Goal: Check status: Check status

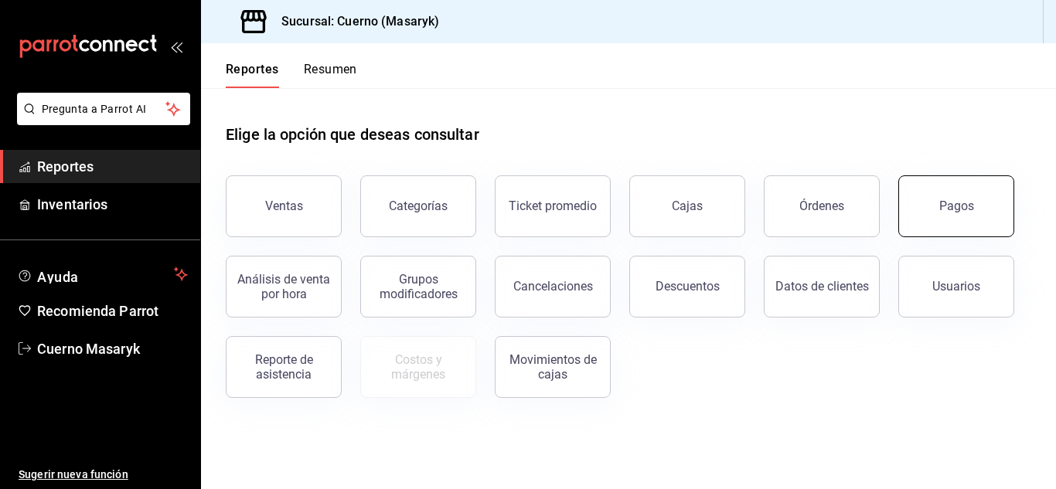
click at [975, 222] on button "Pagos" at bounding box center [956, 207] width 116 height 62
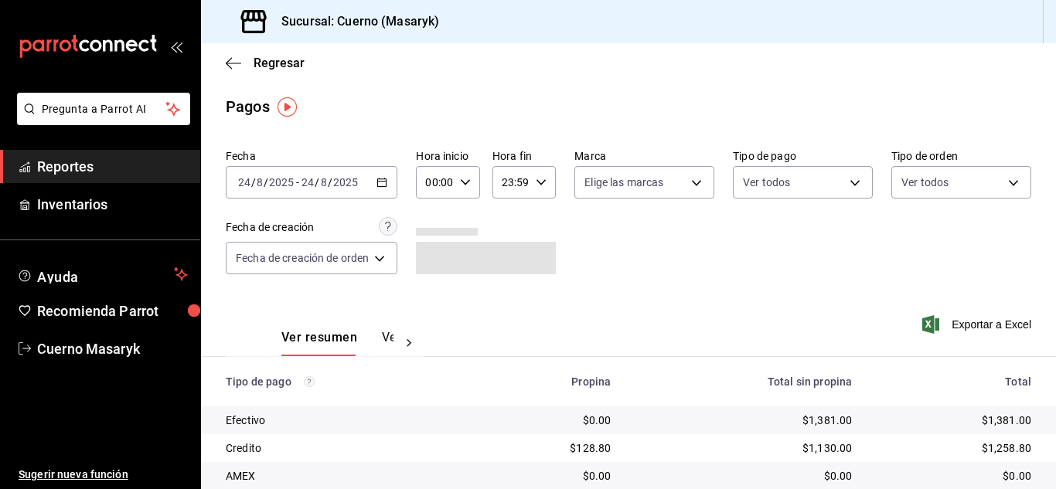
click at [387, 179] on icon "button" at bounding box center [382, 182] width 11 height 11
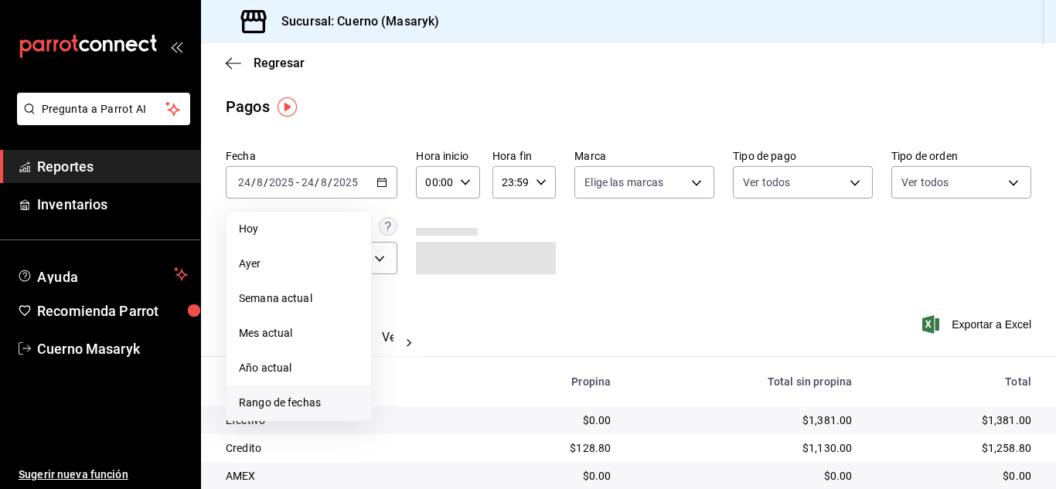
click at [268, 401] on span "Rango de fechas" at bounding box center [299, 403] width 120 height 16
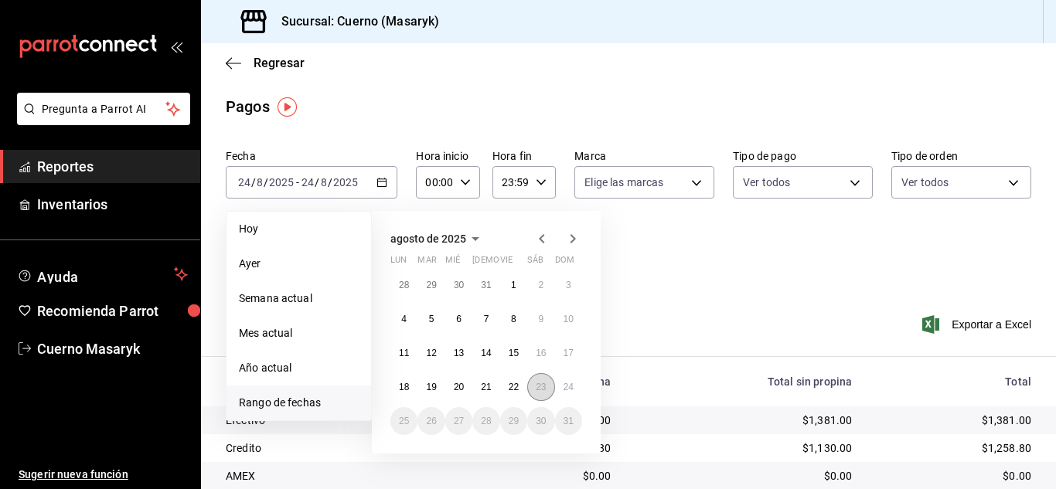
click at [534, 383] on button "23" at bounding box center [540, 387] width 27 height 28
click at [562, 382] on button "24" at bounding box center [568, 387] width 27 height 28
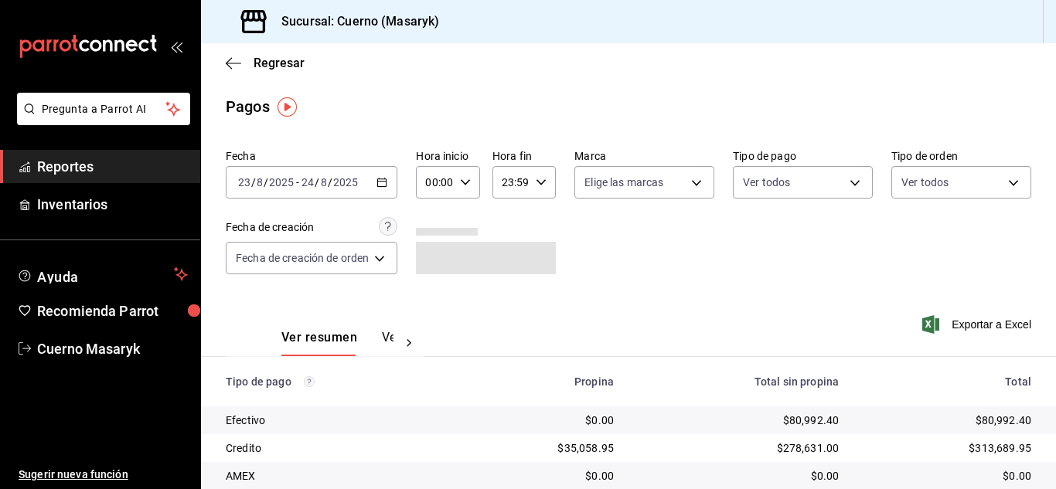
click at [467, 184] on icon "button" at bounding box center [465, 182] width 11 height 11
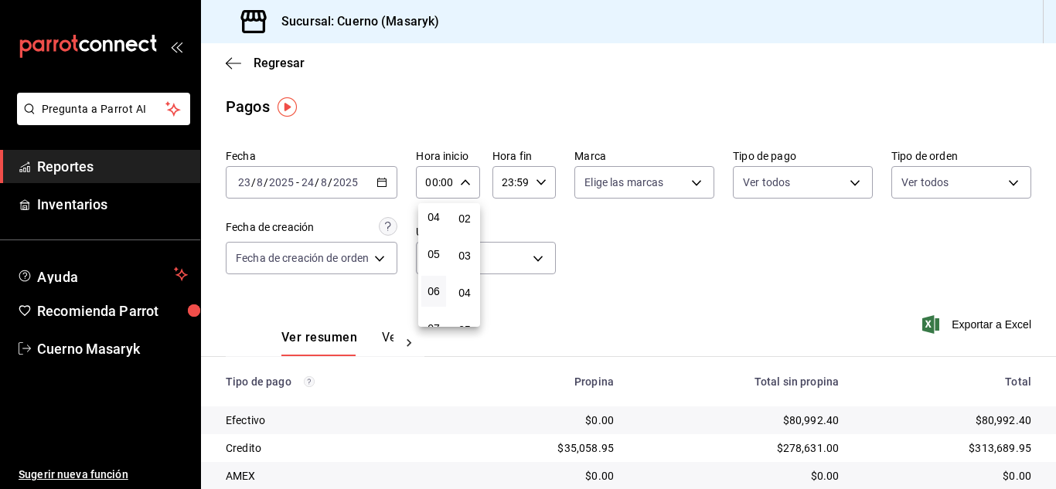
scroll to position [155, 0]
click at [435, 219] on span "04" at bounding box center [434, 216] width 6 height 12
type input "04:00"
click at [544, 186] on div at bounding box center [528, 244] width 1056 height 489
click at [544, 185] on icon "button" at bounding box center [541, 182] width 11 height 11
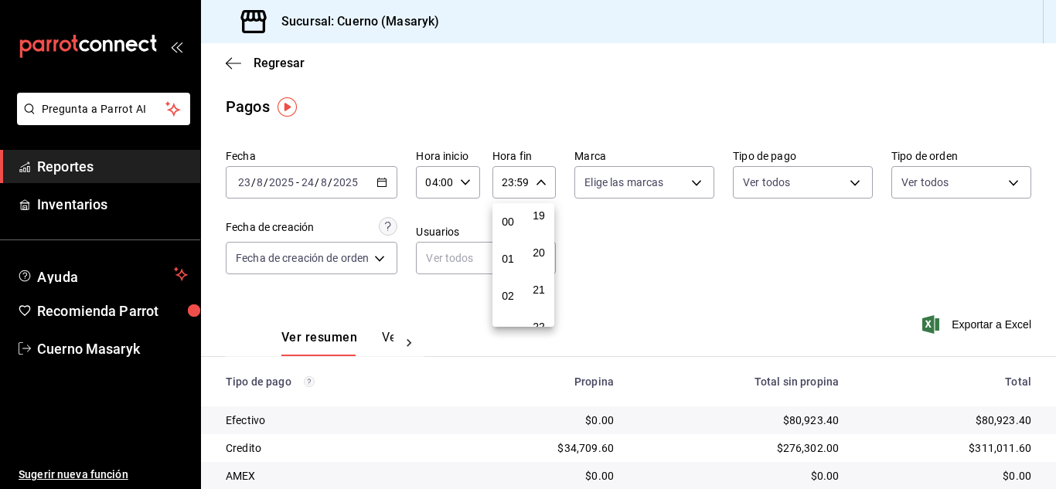
scroll to position [155, 0]
click at [505, 248] on span "05" at bounding box center [508, 253] width 6 height 12
type input "05:59"
click at [756, 274] on div at bounding box center [528, 244] width 1056 height 489
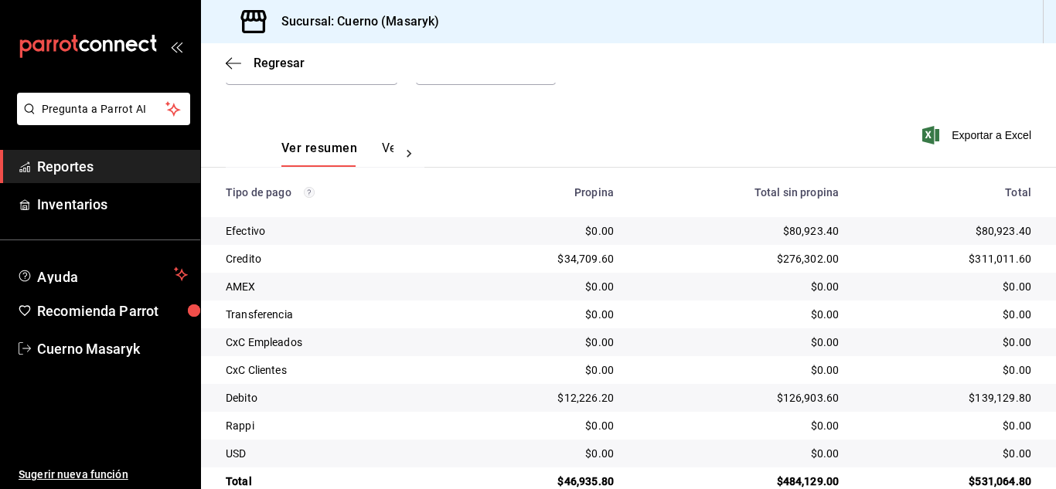
scroll to position [221, 0]
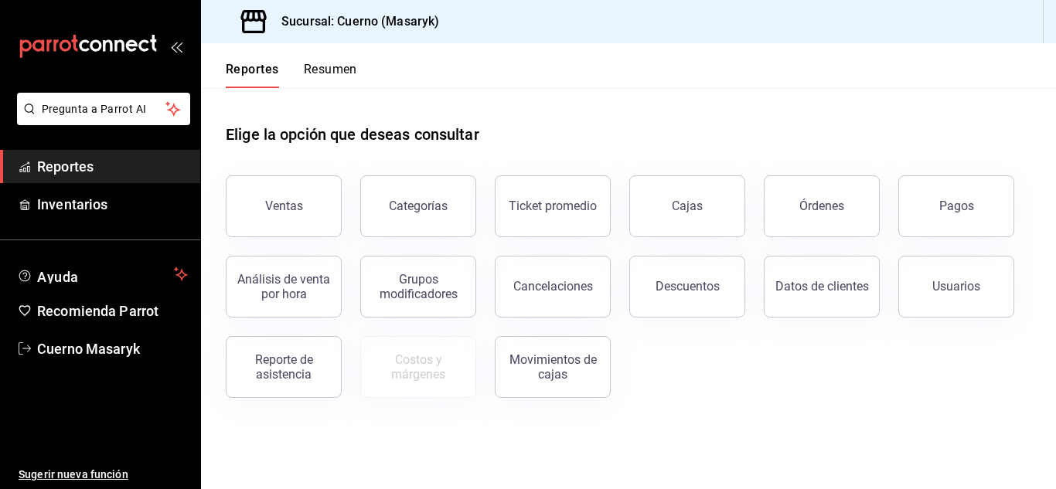
drag, startPoint x: 966, startPoint y: 213, endPoint x: 952, endPoint y: 219, distance: 14.9
click at [966, 213] on button "Pagos" at bounding box center [956, 207] width 116 height 62
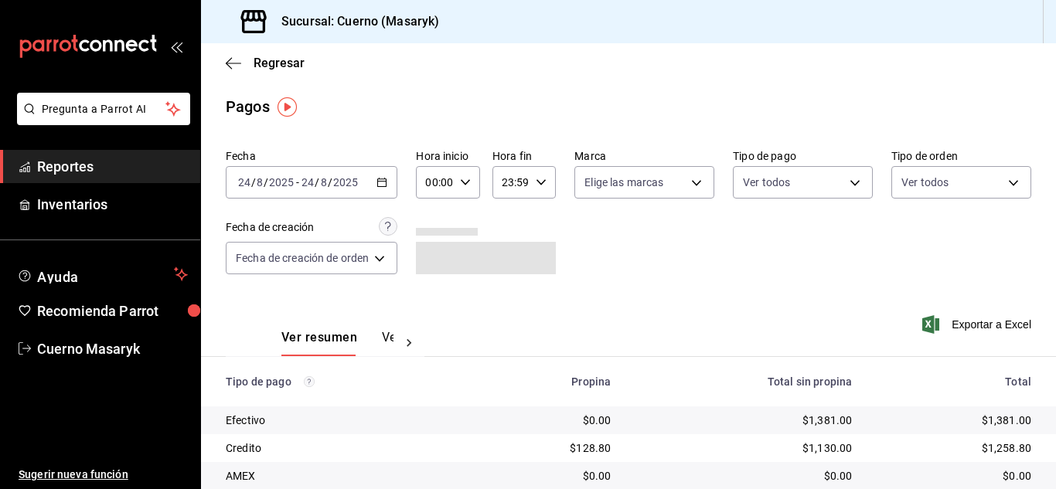
click at [386, 182] on icon "button" at bounding box center [382, 182] width 11 height 11
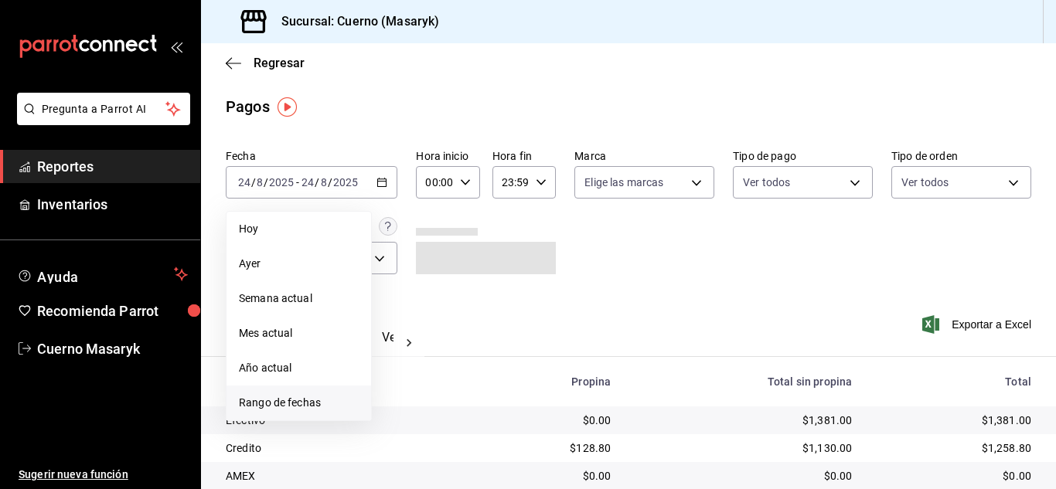
click at [335, 404] on span "Rango de fechas" at bounding box center [299, 403] width 120 height 16
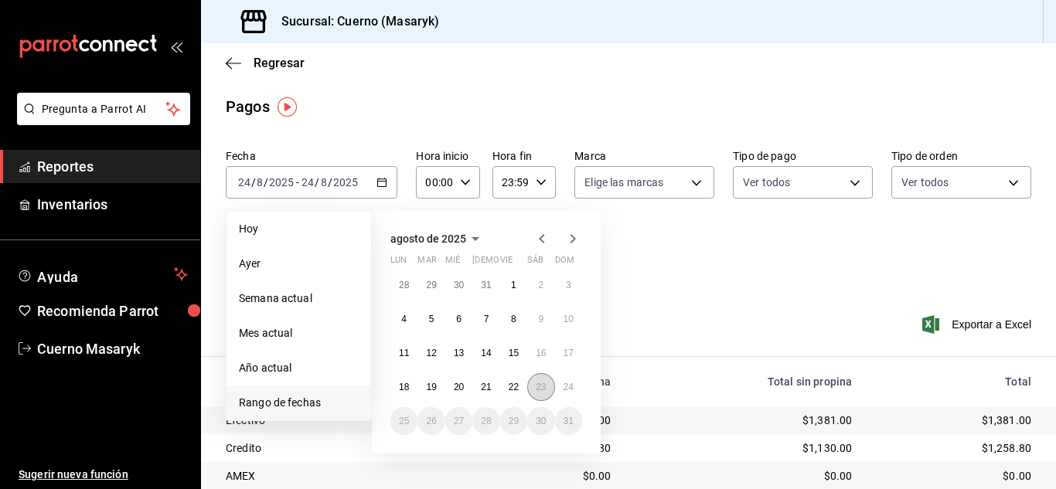
click at [534, 383] on button "23" at bounding box center [540, 387] width 27 height 28
click at [567, 379] on button "24" at bounding box center [568, 387] width 27 height 28
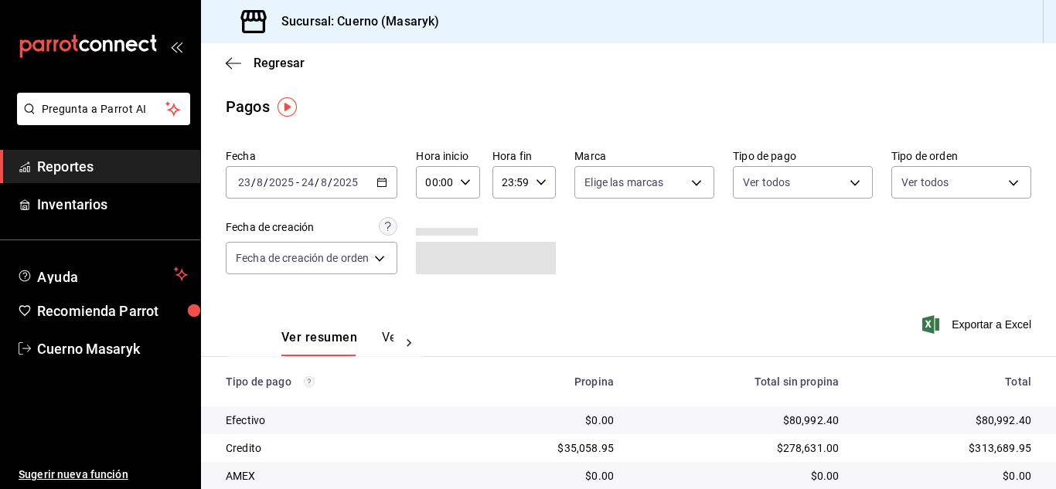
click at [478, 181] on div "00:00 Hora inicio" at bounding box center [447, 182] width 63 height 32
drag, startPoint x: 438, startPoint y: 213, endPoint x: 491, endPoint y: 205, distance: 54.0
click at [437, 211] on span "04" at bounding box center [434, 216] width 6 height 12
type input "04:00"
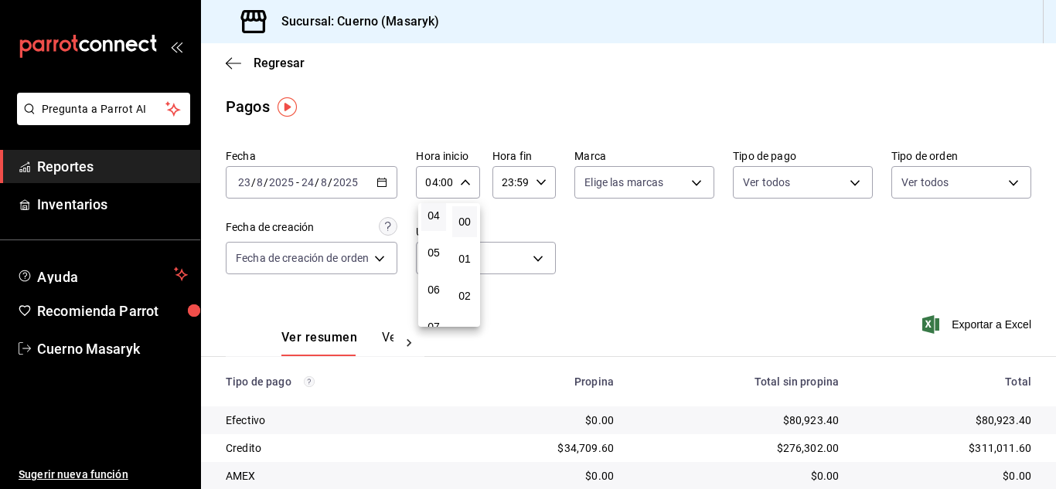
click at [546, 179] on div at bounding box center [528, 244] width 1056 height 489
click at [545, 179] on icon "button" at bounding box center [541, 182] width 11 height 11
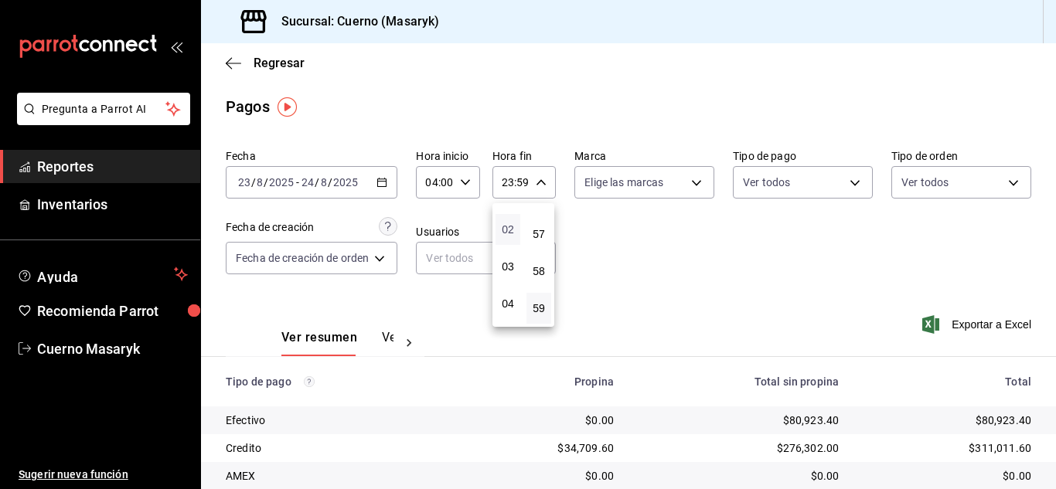
scroll to position [155, 0]
click at [510, 253] on span "05" at bounding box center [508, 253] width 6 height 12
type input "05:59"
click at [769, 255] on div at bounding box center [528, 244] width 1056 height 489
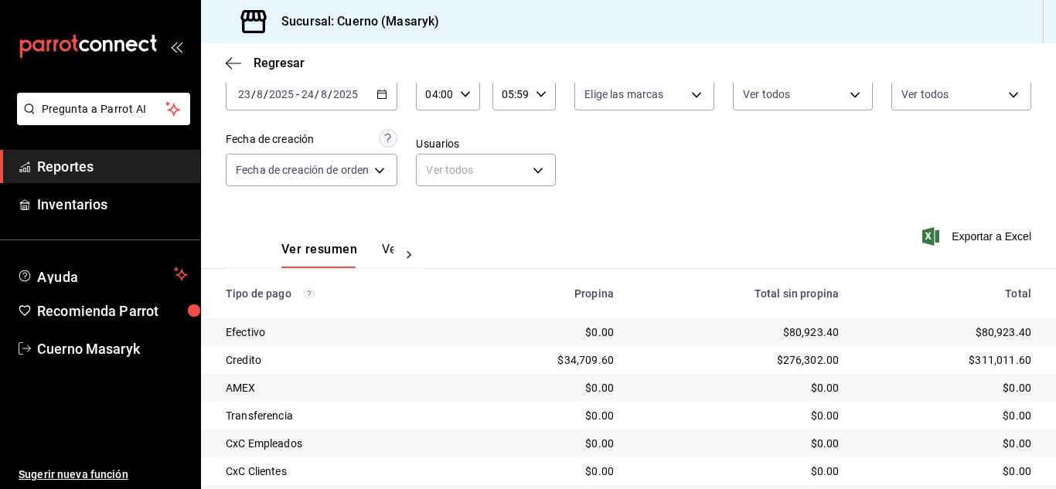
scroll to position [221, 0]
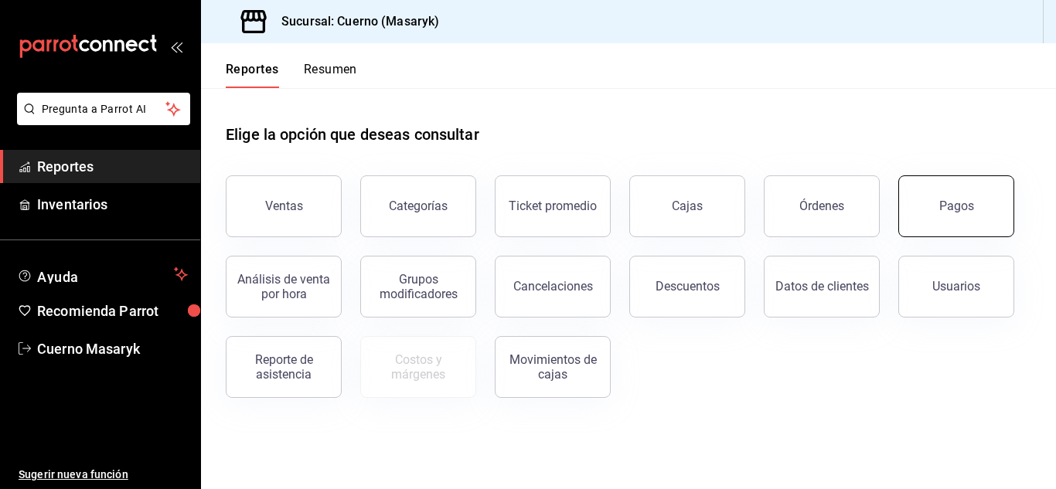
click at [976, 219] on button "Pagos" at bounding box center [956, 207] width 116 height 62
click at [942, 223] on button "Pagos" at bounding box center [956, 207] width 116 height 62
click at [942, 223] on html "Pregunta a Parrot AI Reportes Inventarios Ayuda Recomienda Parrot Cuerno Masary…" at bounding box center [528, 244] width 1056 height 489
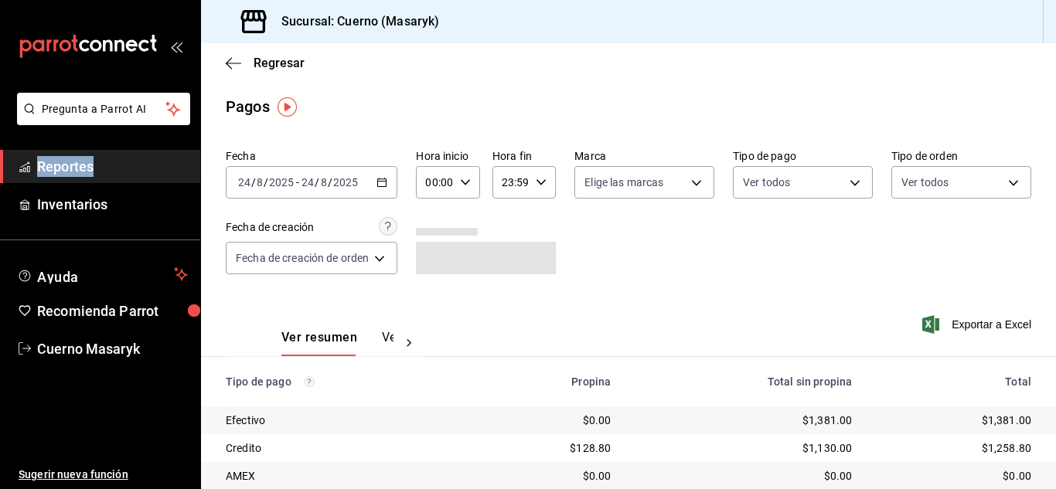
click at [380, 180] on \(Stroke\) "button" at bounding box center [381, 183] width 9 height 9
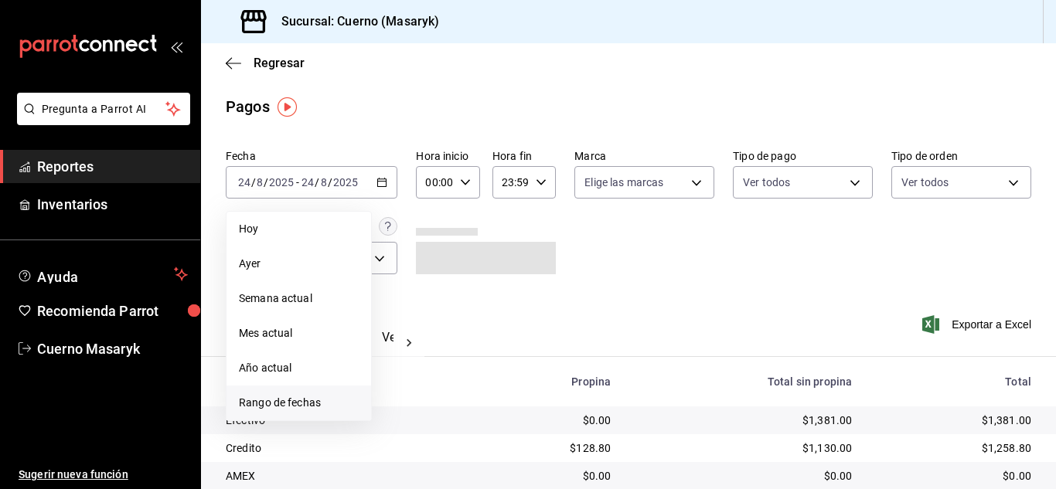
click at [306, 399] on span "Rango de fechas" at bounding box center [299, 403] width 120 height 16
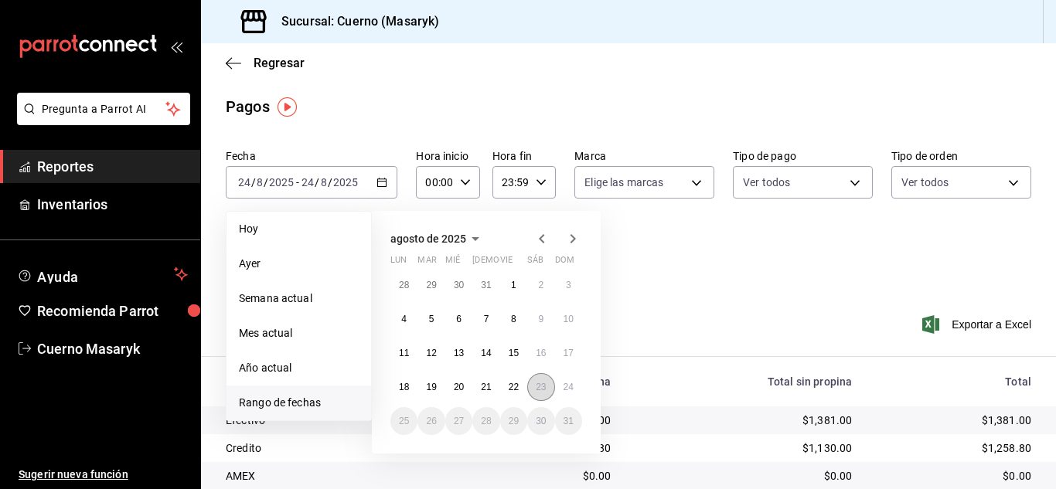
click at [531, 382] on button "23" at bounding box center [540, 387] width 27 height 28
click at [566, 380] on button "24" at bounding box center [568, 387] width 27 height 28
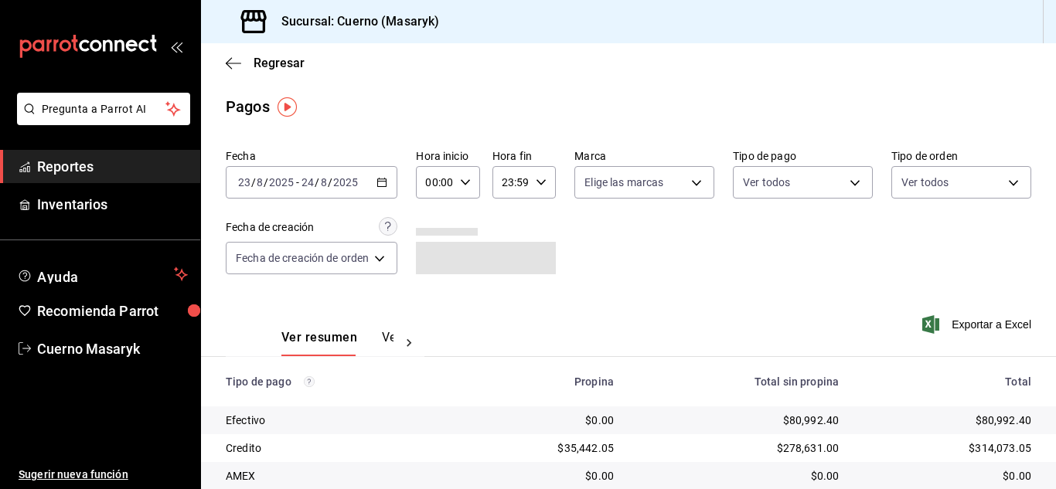
click at [472, 180] on div "00:00 Hora inicio" at bounding box center [447, 182] width 63 height 32
click at [466, 179] on icon "button" at bounding box center [465, 182] width 11 height 11
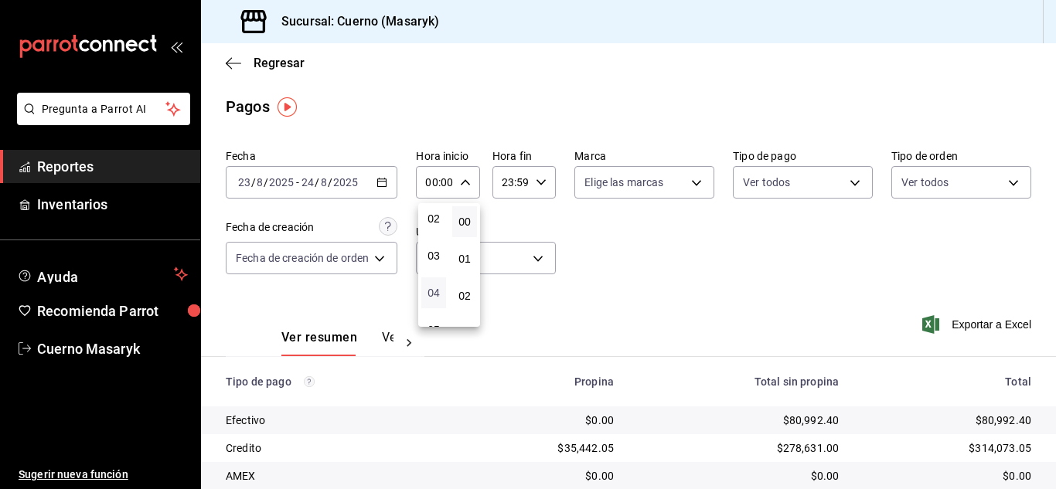
scroll to position [155, 0]
click at [440, 255] on button "05" at bounding box center [433, 252] width 25 height 31
click at [543, 180] on div at bounding box center [528, 244] width 1056 height 489
click at [465, 182] on icon "button" at bounding box center [465, 182] width 11 height 11
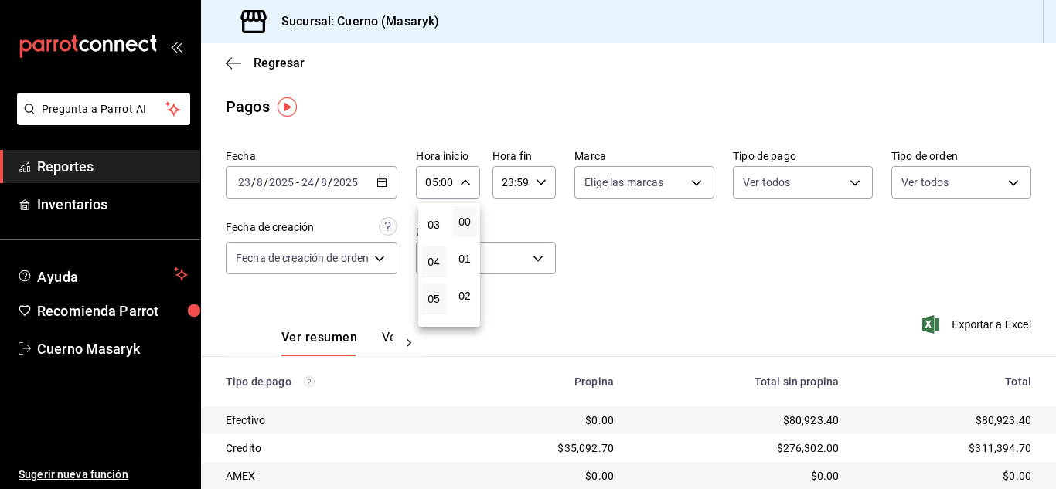
click at [434, 273] on button "04" at bounding box center [433, 262] width 25 height 31
type input "04:00"
click at [436, 261] on span "04" at bounding box center [434, 262] width 6 height 12
click at [536, 182] on div at bounding box center [528, 244] width 1056 height 489
click at [543, 177] on icon "button" at bounding box center [541, 182] width 11 height 11
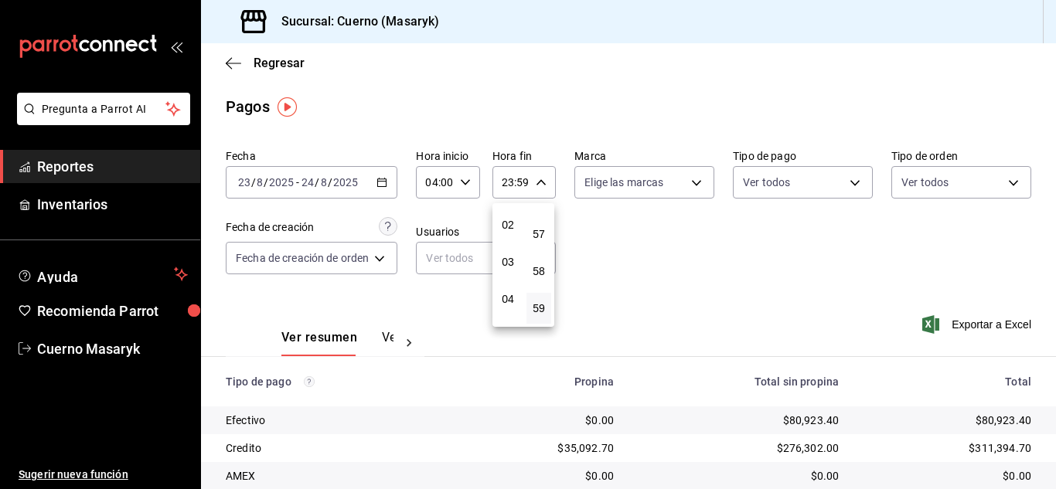
scroll to position [148, 0]
click at [511, 262] on span "05" at bounding box center [508, 259] width 6 height 12
type input "05:59"
click at [716, 257] on div at bounding box center [528, 244] width 1056 height 489
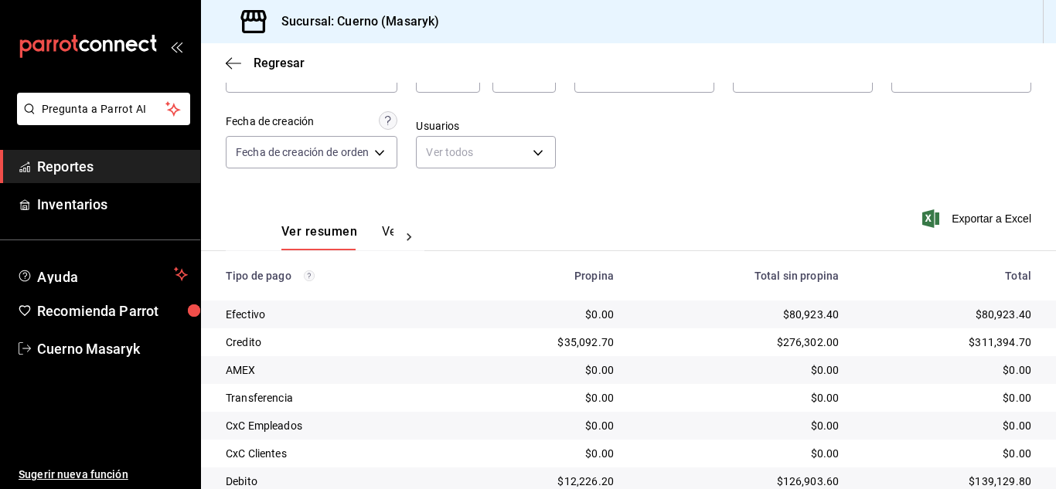
scroll to position [221, 0]
